Goal: Information Seeking & Learning: Learn about a topic

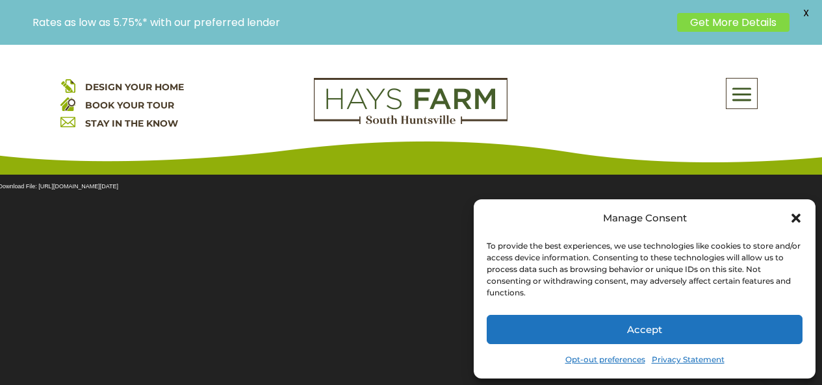
click at [709, 16] on link "Get More Details" at bounding box center [733, 22] width 112 height 19
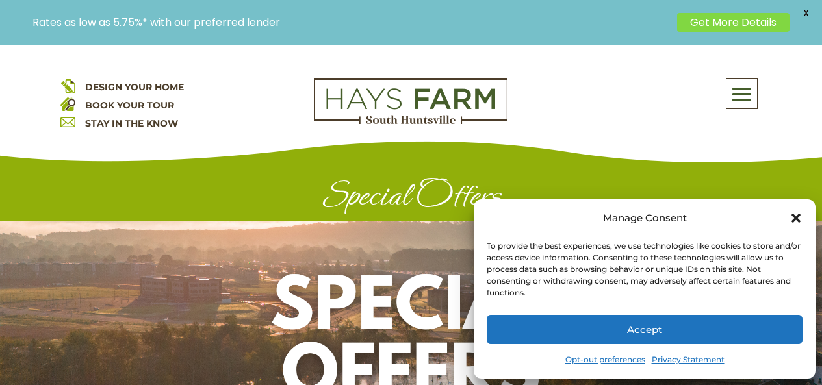
click at [772, 340] on button "Accept" at bounding box center [644, 329] width 316 height 29
